Goal: Task Accomplishment & Management: Use online tool/utility

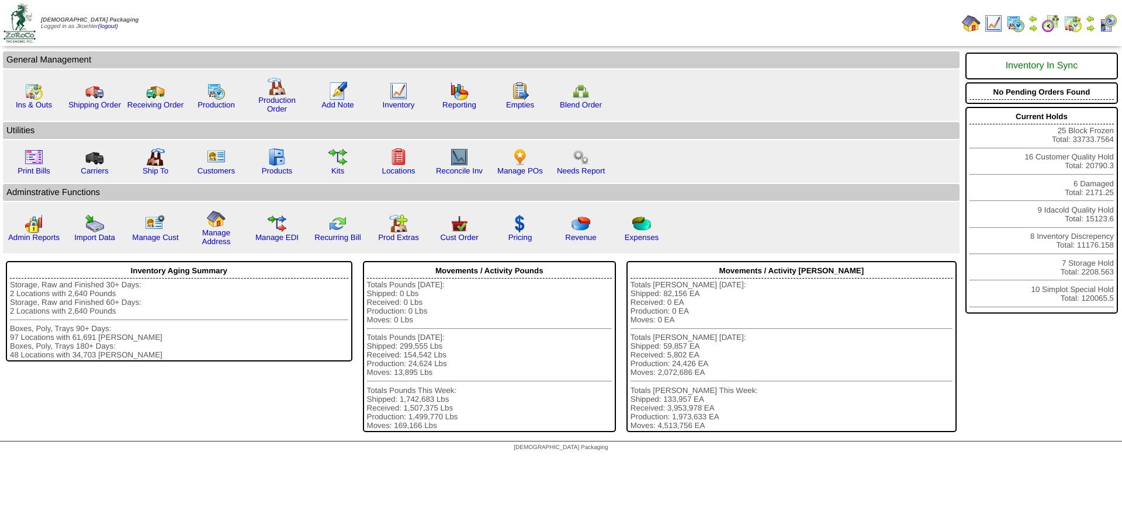
click at [1071, 23] on img at bounding box center [1073, 23] width 19 height 19
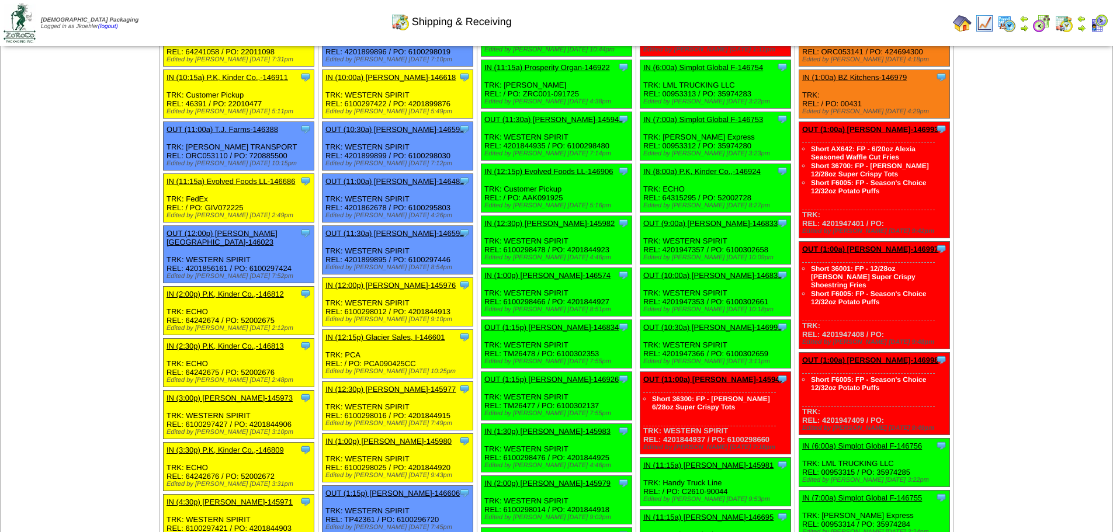
scroll to position [292, 0]
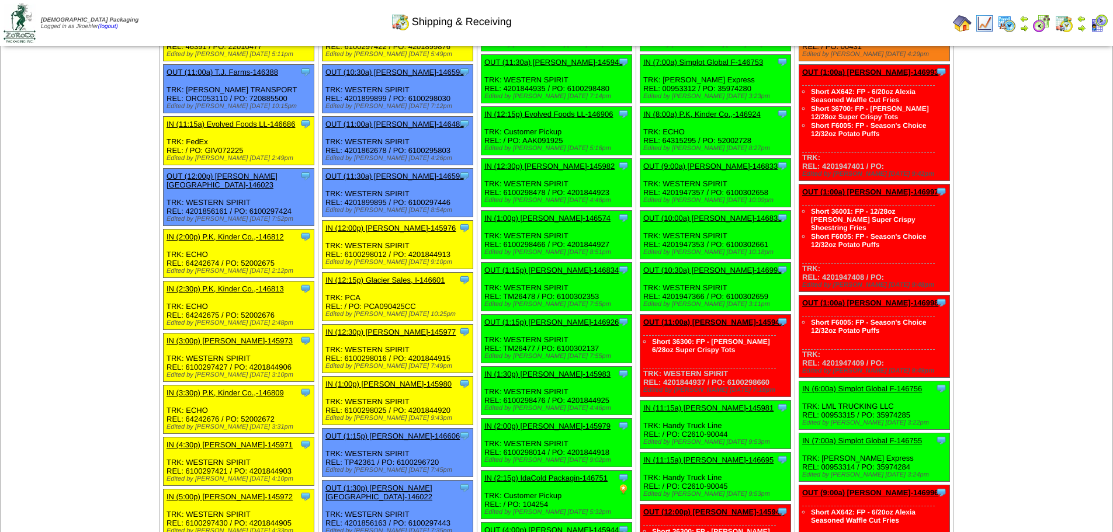
click at [403, 437] on link "OUT (1:15p) Lamb-Weston-146606" at bounding box center [393, 436] width 134 height 9
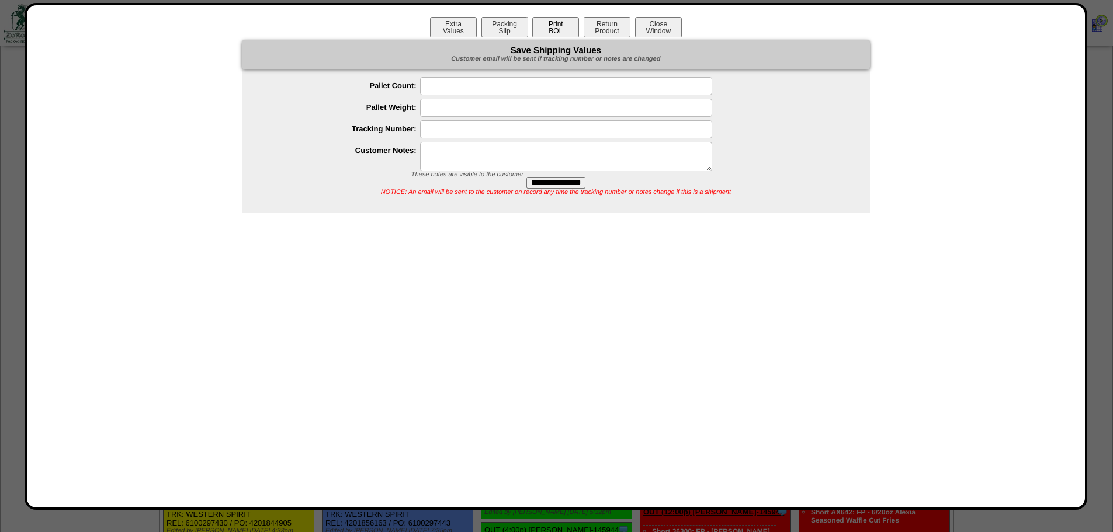
click at [563, 21] on button "Print BOL" at bounding box center [555, 27] width 47 height 20
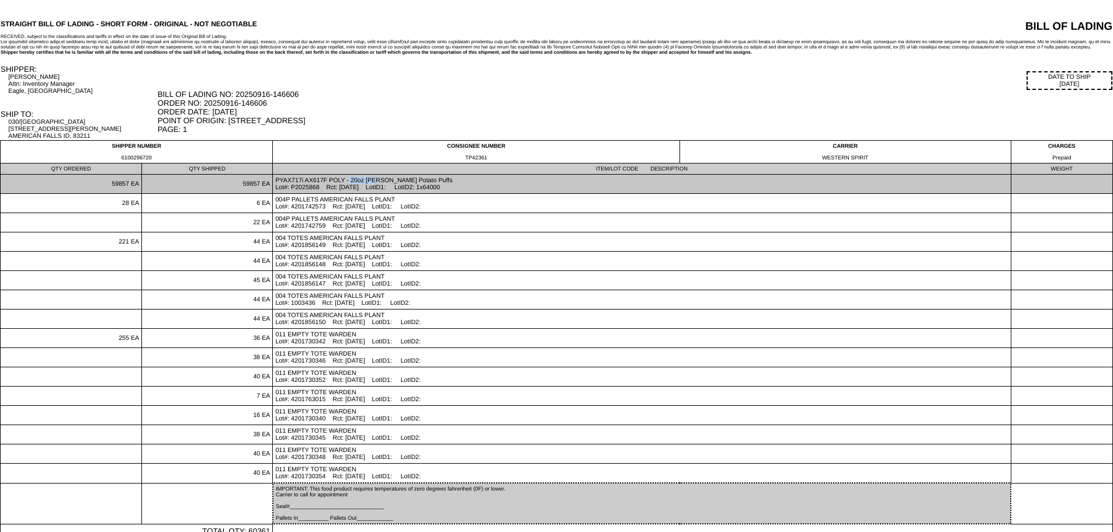
drag, startPoint x: 278, startPoint y: 181, endPoint x: 308, endPoint y: 179, distance: 30.4
click at [308, 179] on td "PYAX717i AX617F POLY - 20oz Alexia Sweet Potato Puffs Lot#: P2025868 Rct: 06/16…" at bounding box center [642, 184] width 738 height 19
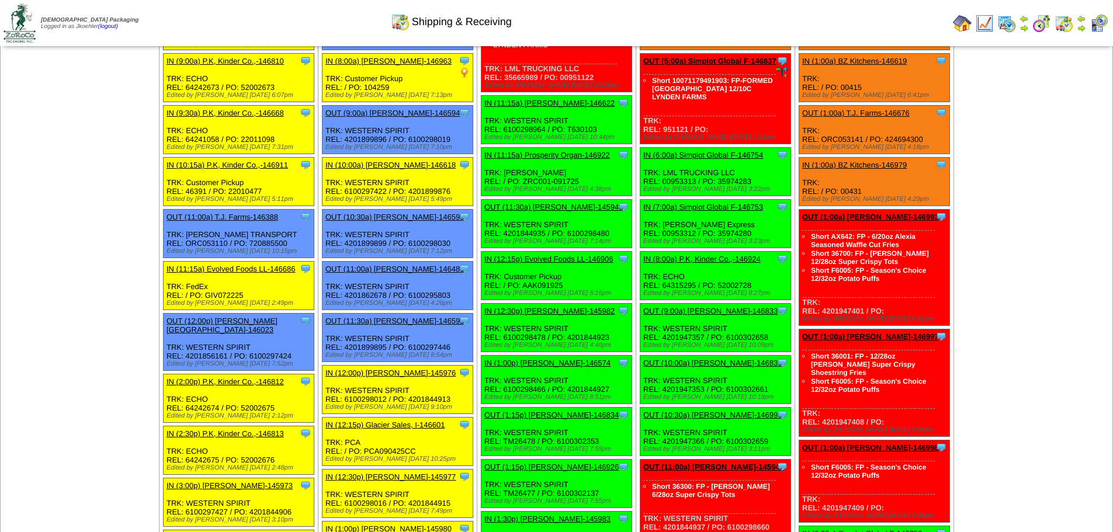
scroll to position [117, 0]
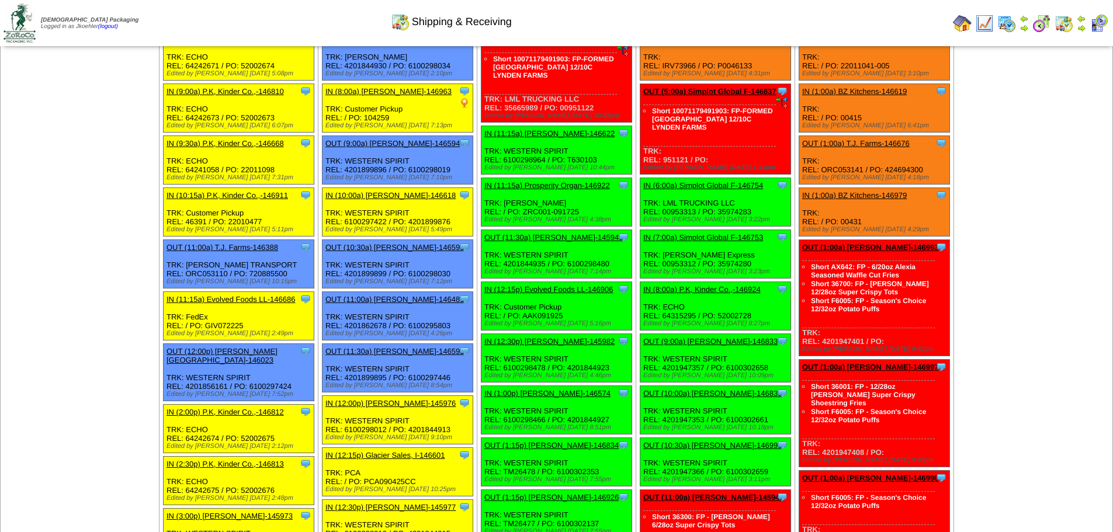
click at [964, 22] on img at bounding box center [962, 23] width 19 height 19
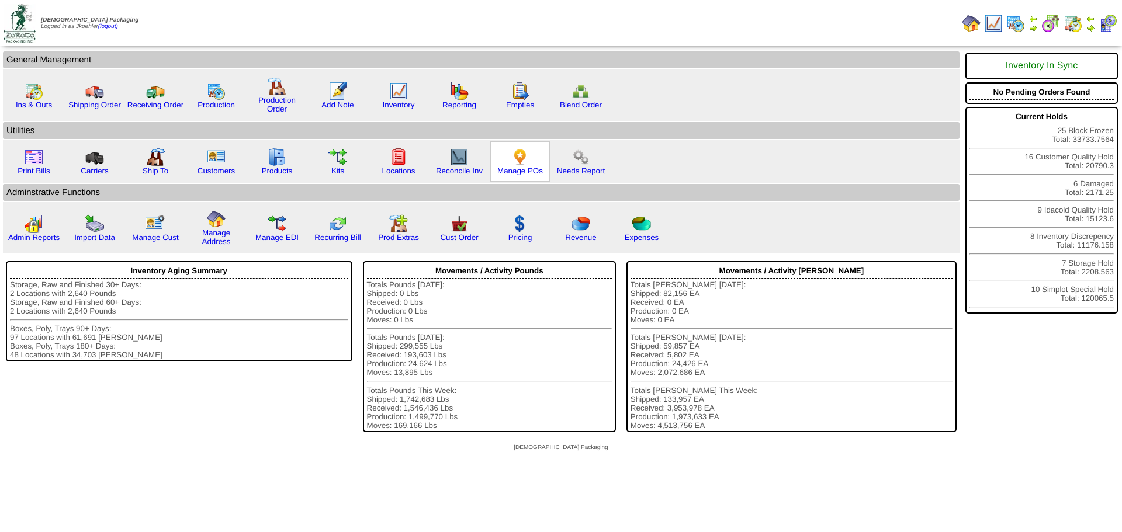
click at [516, 163] on img at bounding box center [520, 157] width 19 height 19
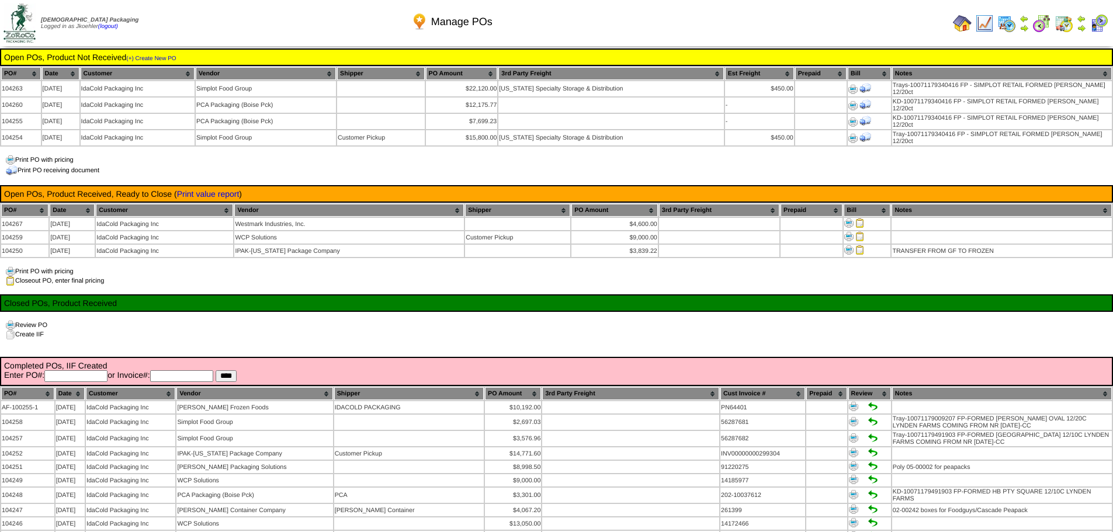
click at [393, 270] on div "Print PO with pricing Closeout PO, enter final pricing" at bounding box center [556, 276] width 1113 height 19
click at [1062, 16] on img at bounding box center [1064, 23] width 19 height 19
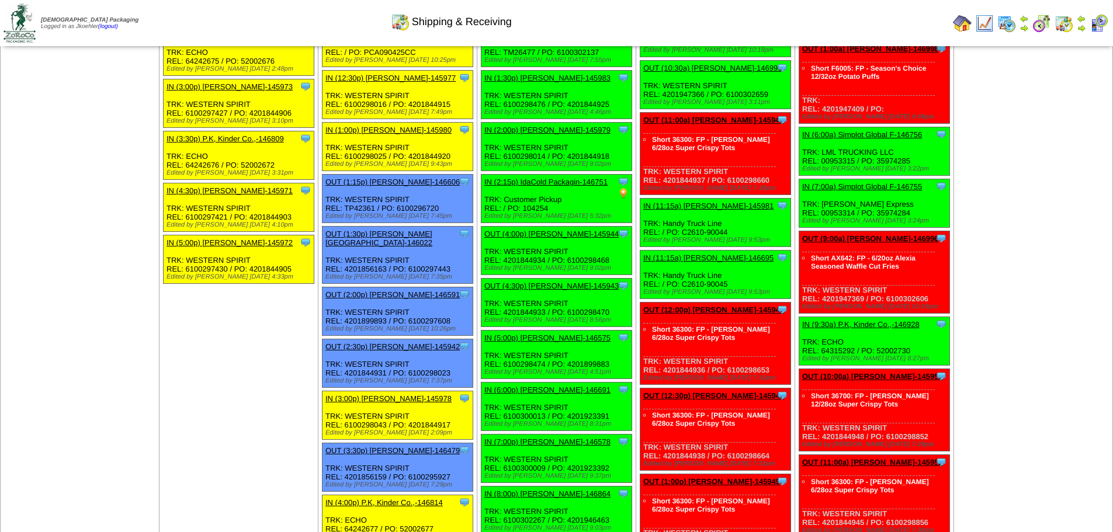
scroll to position [526, 0]
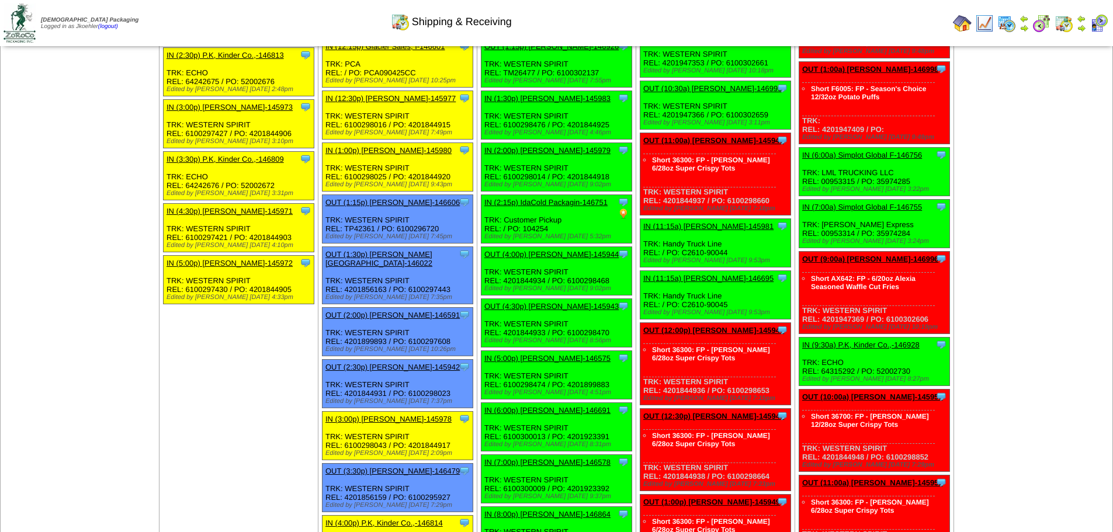
click at [407, 203] on link "OUT (1:15p) Lamb-Weston-146606" at bounding box center [393, 202] width 134 height 9
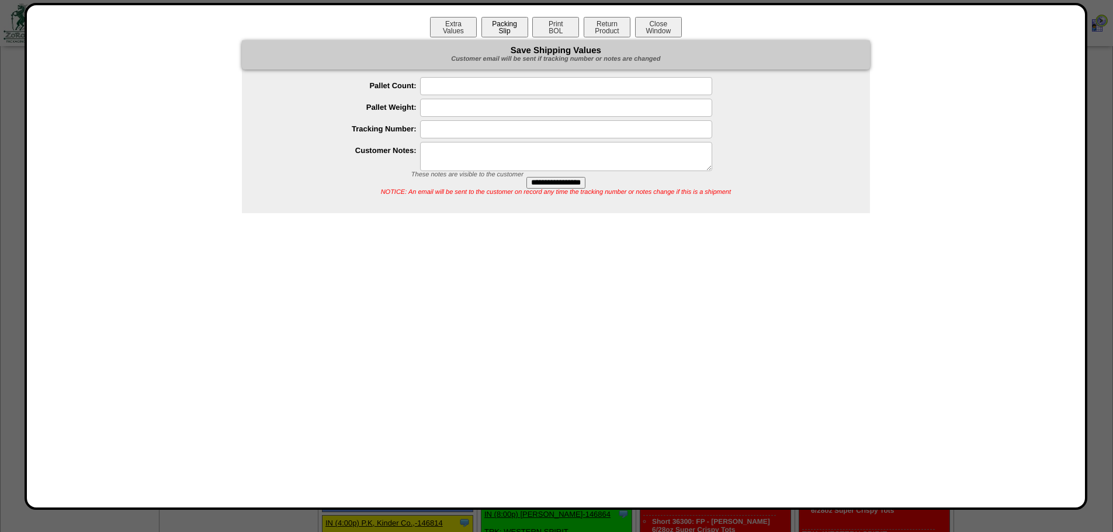
click at [507, 27] on button "Packing Slip" at bounding box center [505, 27] width 47 height 20
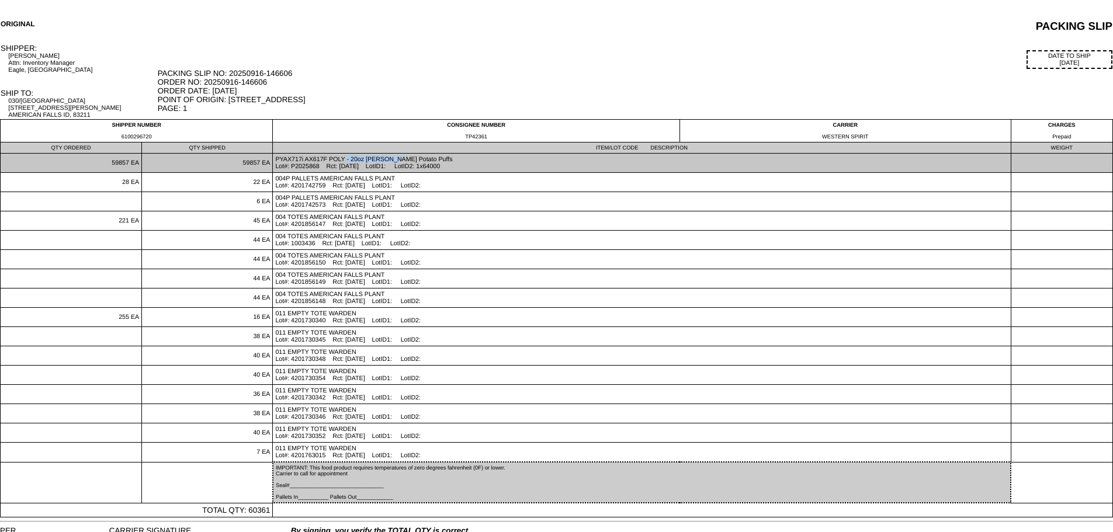
drag, startPoint x: 329, startPoint y: 162, endPoint x: 272, endPoint y: 155, distance: 57.2
click at [273, 155] on td "PYAX717i AX617F POLY - 20oz Alexia Sweet Potato Puffs Lot#: P2025868 Rct: 06/16…" at bounding box center [642, 163] width 738 height 19
click at [307, 161] on td "PYAX717i AX617F POLY - 20oz Alexia Sweet Potato Puffs Lot#: P2025868 Rct: 06/16…" at bounding box center [642, 163] width 738 height 19
click at [305, 160] on td "PYAX717i AX617F POLY - 20oz Alexia Sweet Potato Puffs Lot#: P2025868 Rct: 06/16…" at bounding box center [642, 163] width 738 height 19
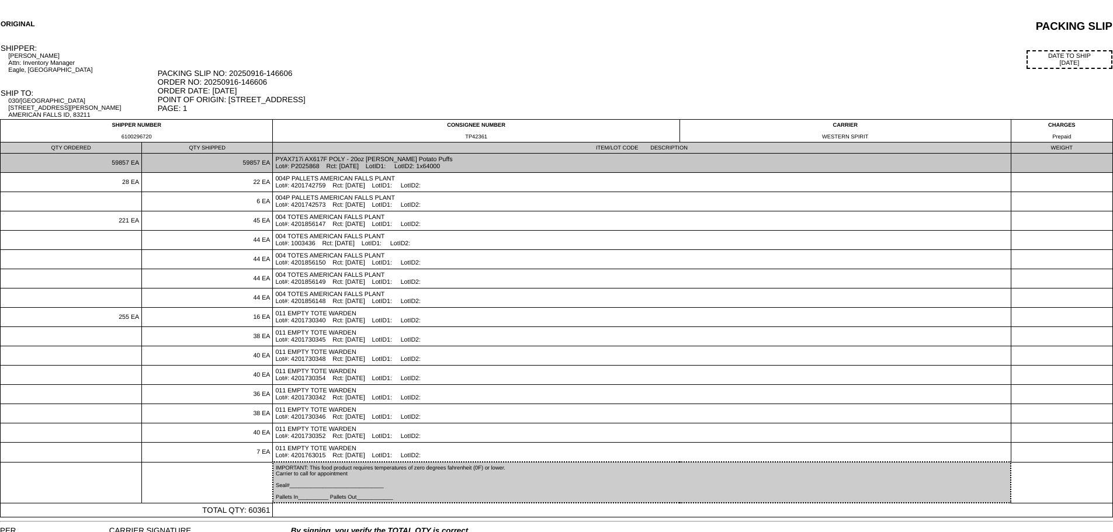
click at [303, 158] on td "PYAX717i AX617F POLY - 20oz Alexia Sweet Potato Puffs Lot#: P2025868 Rct: 06/16…" at bounding box center [642, 163] width 738 height 19
click at [306, 158] on td "PYAX717i AX617F POLY - 20oz Alexia Sweet Potato Puffs Lot#: P2025868 Rct: 06/16…" at bounding box center [642, 163] width 738 height 19
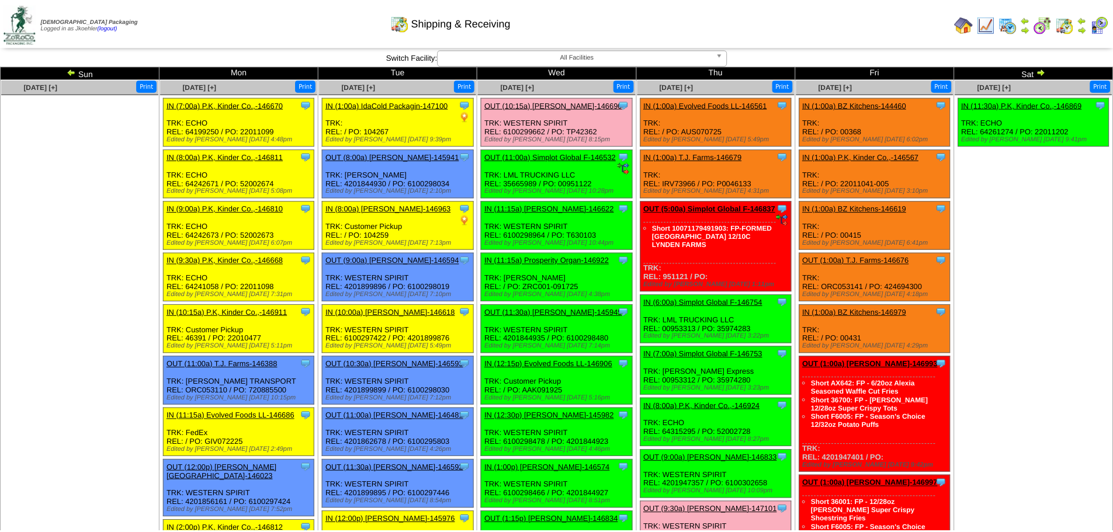
scroll to position [526, 0]
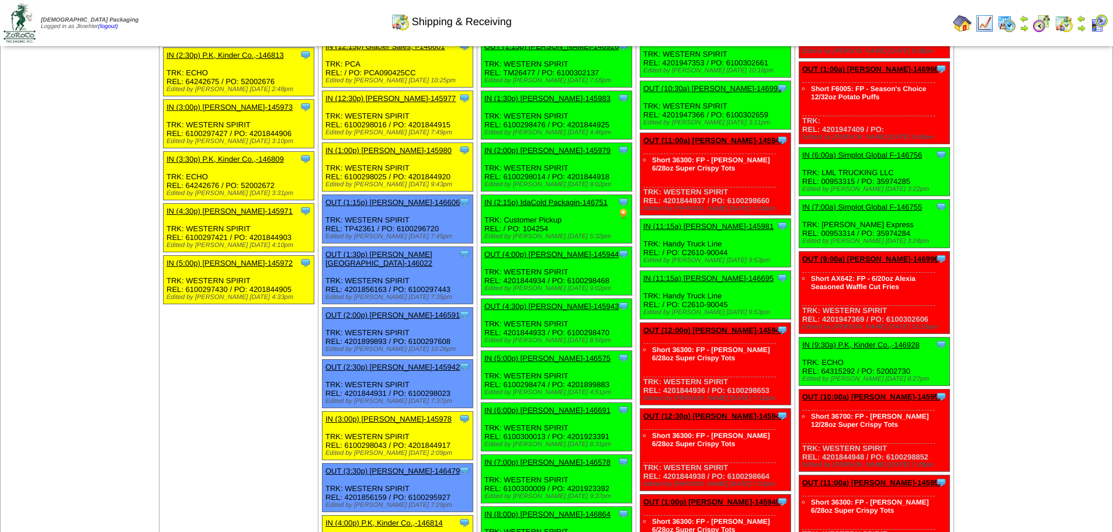
click at [411, 205] on link "OUT (1:15p) [PERSON_NAME]-146606" at bounding box center [393, 202] width 134 height 9
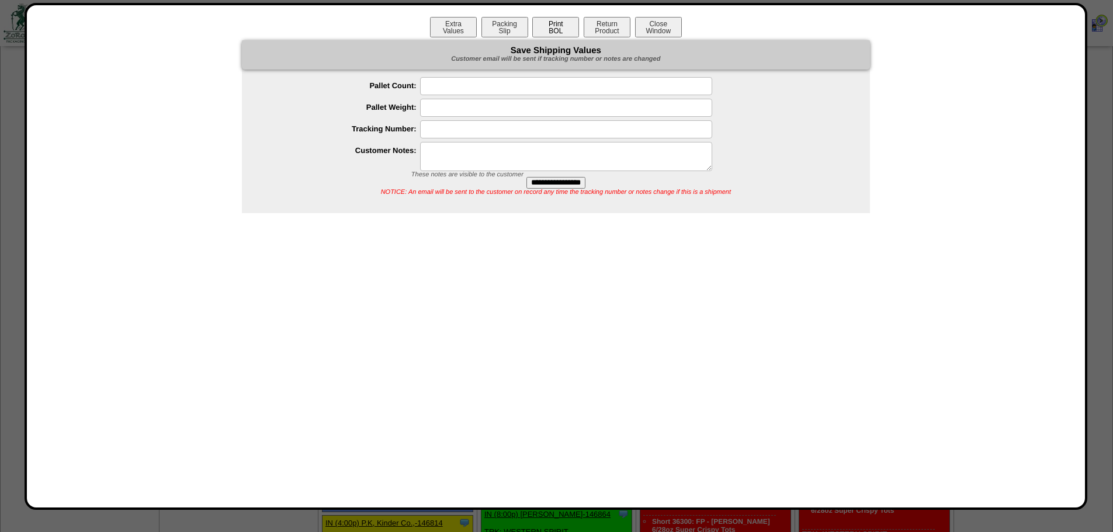
click at [556, 26] on button "Print BOL" at bounding box center [555, 27] width 47 height 20
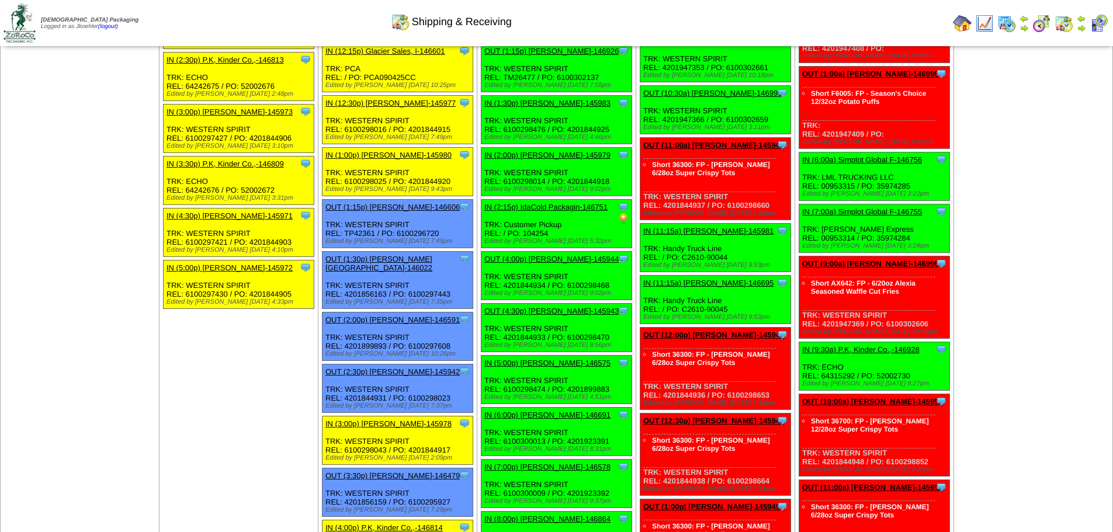
scroll to position [468, 0]
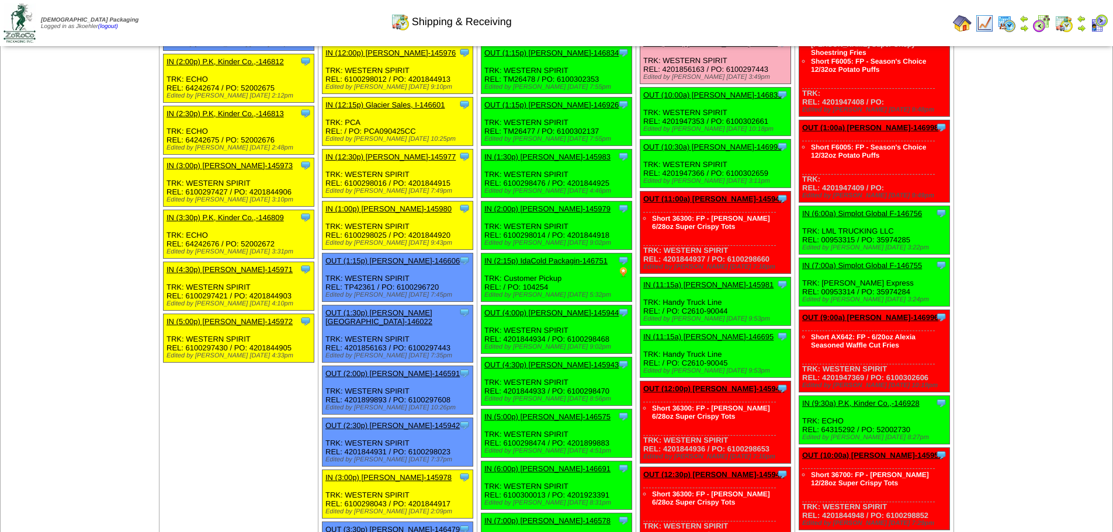
click at [370, 261] on link "OUT (1:15p) [PERSON_NAME]-146606" at bounding box center [393, 261] width 134 height 9
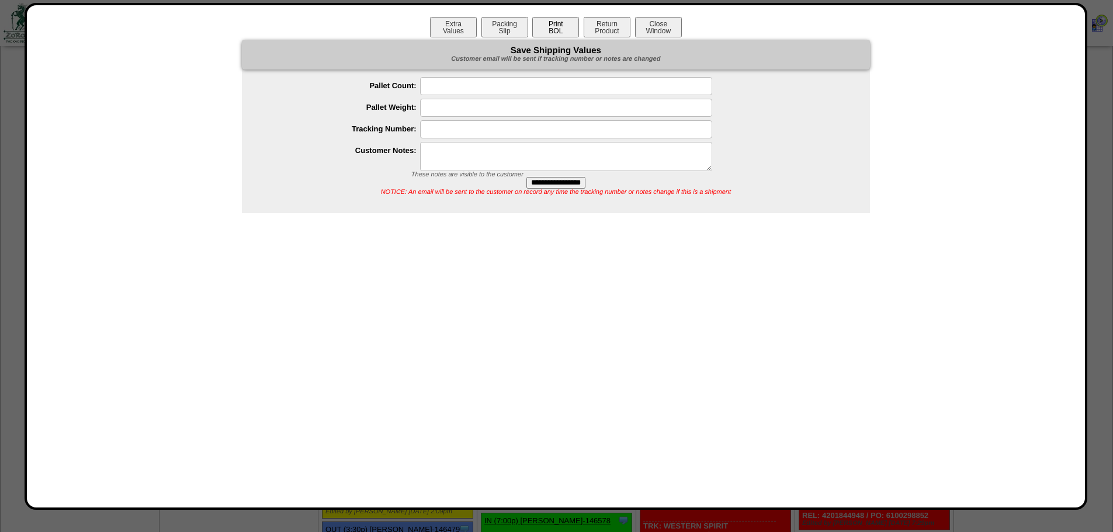
click at [558, 19] on button "Print BOL" at bounding box center [555, 27] width 47 height 20
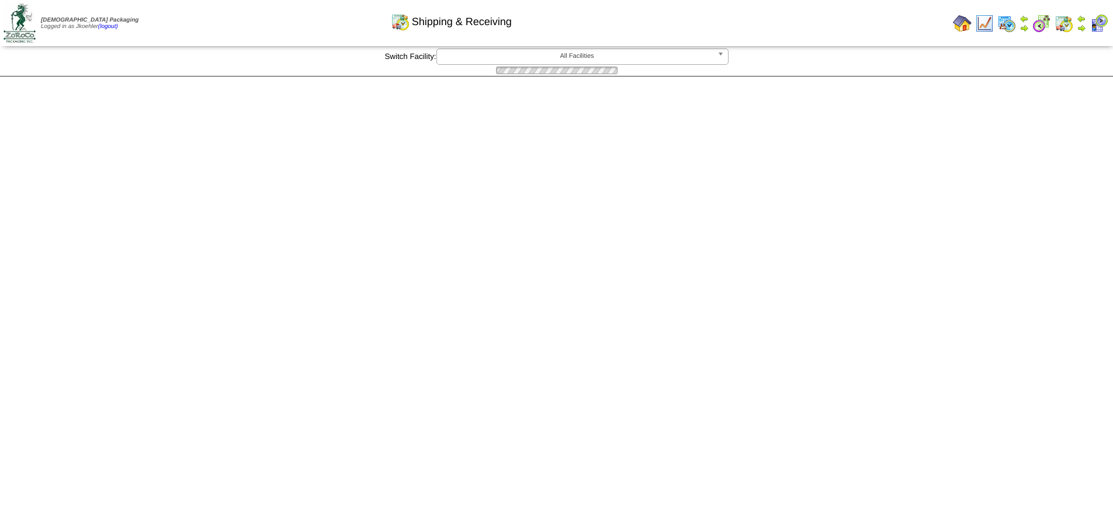
scroll to position [468, 0]
